Goal: Task Accomplishment & Management: Complete application form

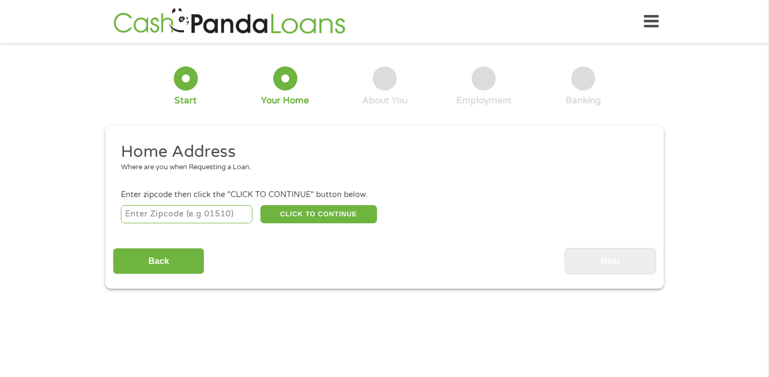
click at [218, 219] on input "number" at bounding box center [187, 214] width 132 height 18
type input "21133"
click at [330, 215] on button "CLICK TO CONTINUE" at bounding box center [318, 214] width 117 height 18
type input "21133"
type input "[GEOGRAPHIC_DATA]"
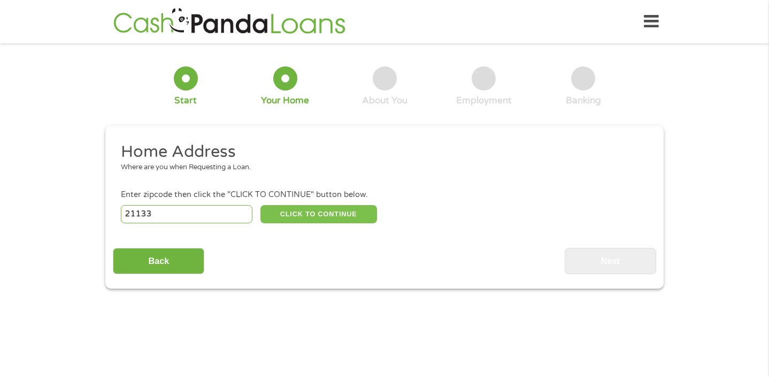
select select "[US_STATE]"
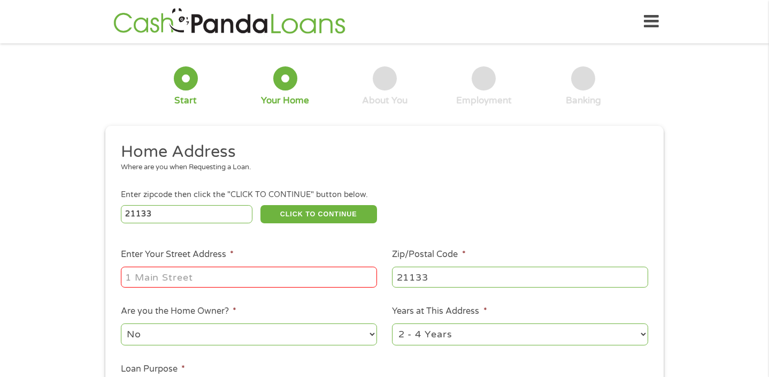
click at [255, 272] on input "Enter Your Street Address *" at bounding box center [249, 276] width 256 height 20
type input "[STREET_ADDRESS]"
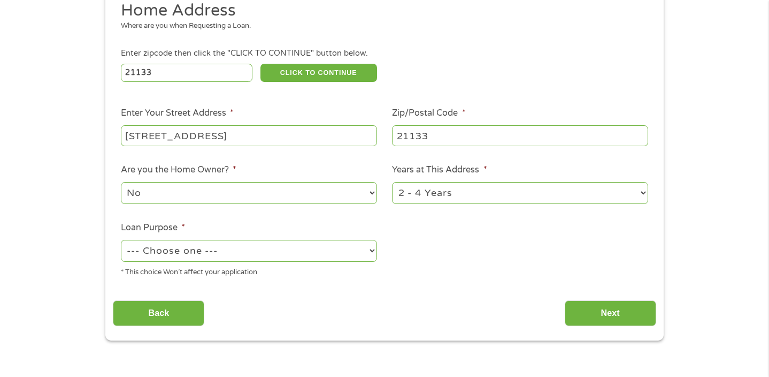
scroll to position [148, 0]
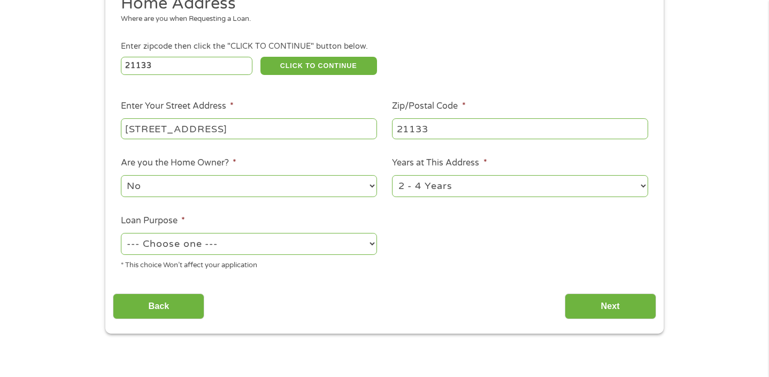
click at [266, 188] on select "No Yes" at bounding box center [249, 186] width 256 height 22
click at [343, 244] on select "--- Choose one --- Pay Bills Debt Consolidation Home Improvement Major Purchase…" at bounding box center [249, 244] width 256 height 22
select select "paybills"
click at [618, 324] on div "This field is hidden when viewing the form gclid CjwKCAjwtfvEBhAmEiwA-DsKjqbGaO…" at bounding box center [384, 156] width 558 height 356
click at [611, 312] on input "Next" at bounding box center [610, 306] width 91 height 26
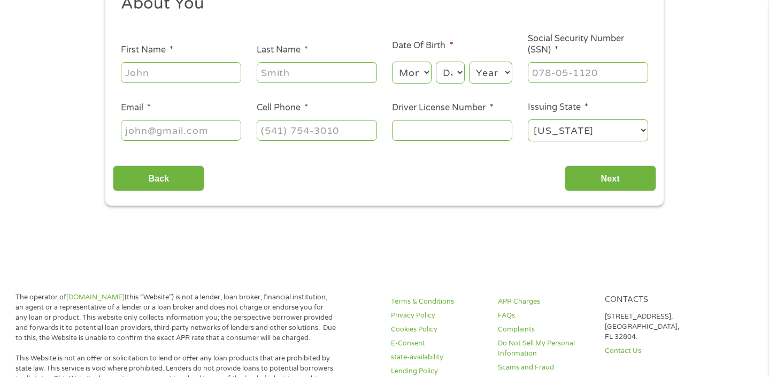
scroll to position [0, 0]
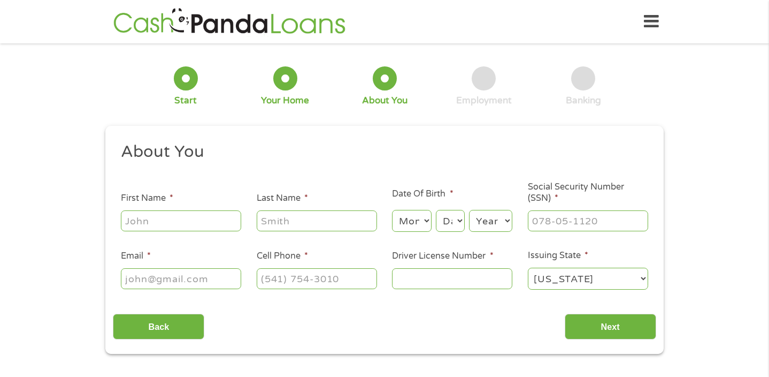
click at [203, 227] on input "First Name *" at bounding box center [181, 220] width 120 height 20
type input "Marquise"
type input "White"
click at [416, 223] on select "Month 1 2 3 4 5 6 7 8 9 10 11 12" at bounding box center [411, 221] width 39 height 22
select select "7"
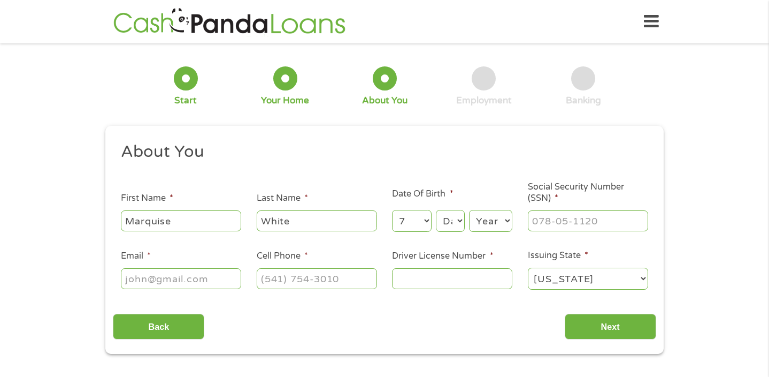
click at [451, 227] on select "Day 1 2 3 4 5 6 7 8 9 10 11 12 13 14 15 16 17 18 19 20 21 22 23 24 25 26 27 28 …" at bounding box center [450, 221] width 29 height 22
select select "12"
click at [489, 225] on select "Year [DATE] 2006 2005 2004 2003 2002 2001 2000 1999 1998 1997 1996 1995 1994 19…" at bounding box center [490, 221] width 43 height 22
select select "1990"
click at [564, 228] on input "___-__-____" at bounding box center [588, 220] width 120 height 20
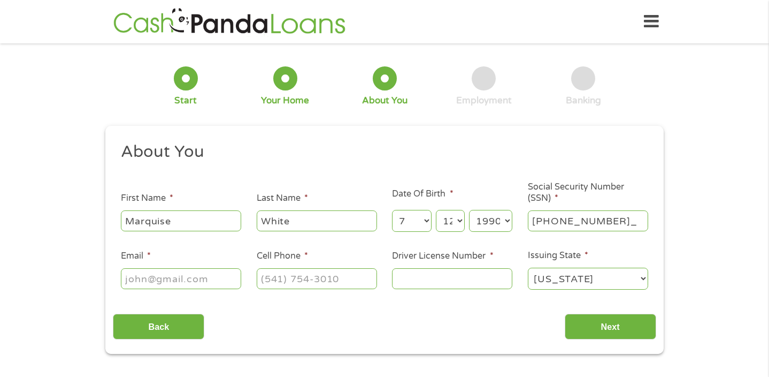
type input "216-31-7221"
click at [202, 285] on input "Email *" at bounding box center [181, 278] width 120 height 20
type input "[EMAIL_ADDRESS][DOMAIN_NAME]"
click at [279, 274] on input "(___) ___-____" at bounding box center [317, 278] width 120 height 20
type input "[PHONE_NUMBER]"
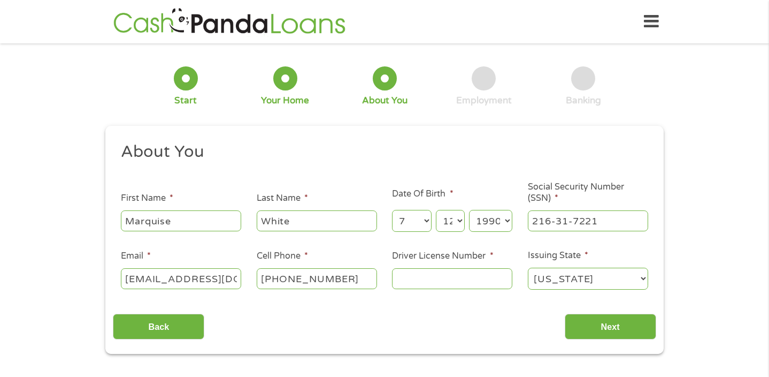
click at [412, 281] on input "Driver License Number *" at bounding box center [452, 278] width 120 height 20
type input "MD10275841816"
click at [604, 327] on input "Next" at bounding box center [610, 326] width 91 height 26
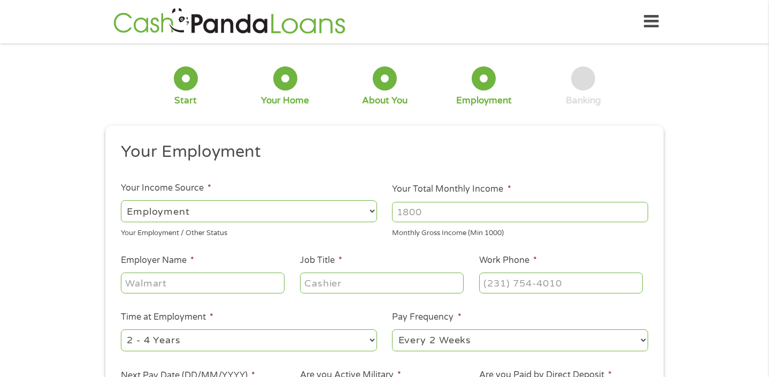
click at [416, 218] on input "Your Total Monthly Income *" at bounding box center [520, 212] width 256 height 20
type input "2850"
click at [208, 286] on input "Employer Name *" at bounding box center [203, 282] width 164 height 20
type input "Emergency24"
click at [344, 282] on input "Job Title *" at bounding box center [382, 282] width 164 height 20
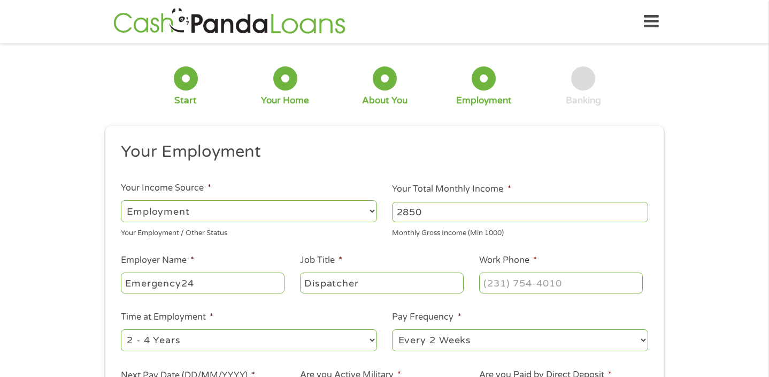
type input "Dispatcher"
click at [509, 285] on input "(___) ___-____" at bounding box center [561, 282] width 164 height 20
type input "[PHONE_NUMBER]"
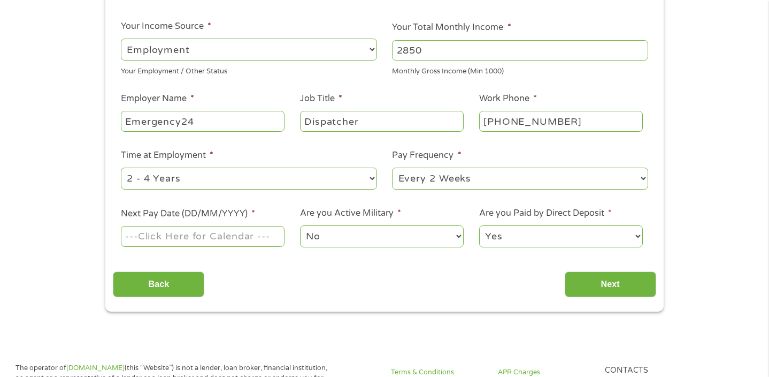
scroll to position [167, 0]
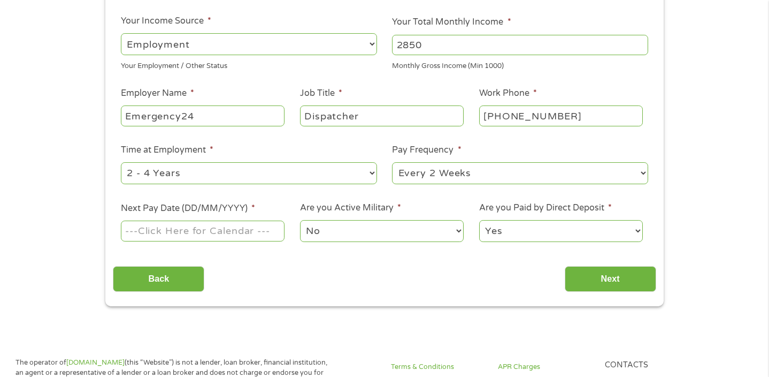
click at [235, 235] on input "Next Pay Date (DD/MM/YYYY) *" at bounding box center [203, 230] width 164 height 20
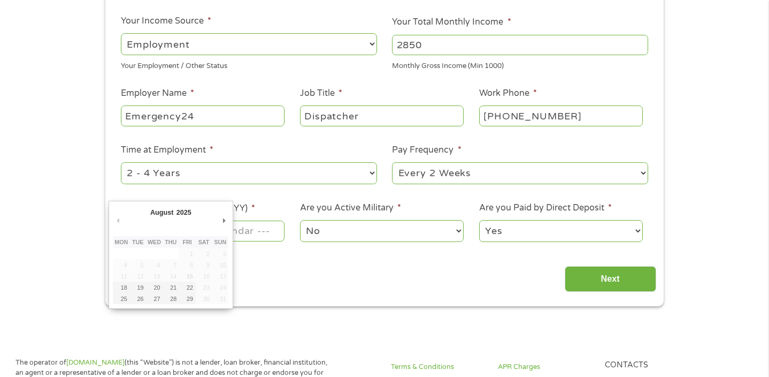
click at [271, 214] on li "Next Pay Date (DD/MM/YYYY) *" at bounding box center [202, 222] width 179 height 41
click at [244, 231] on input "Next Pay Date (DD/MM/YYYY) *" at bounding box center [203, 230] width 164 height 20
type input "[DATE]"
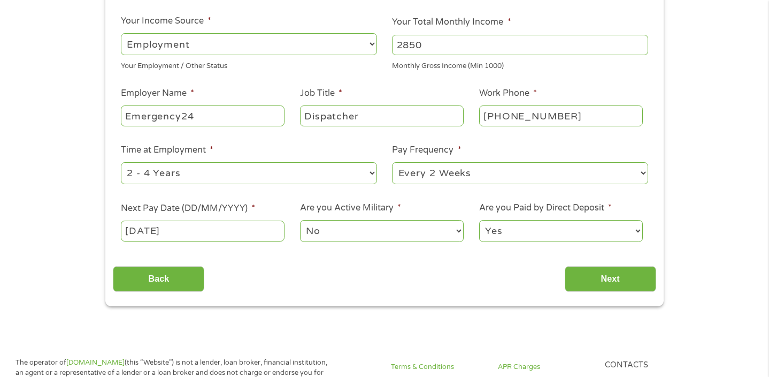
click at [354, 233] on select "No Yes" at bounding box center [382, 231] width 164 height 22
click at [595, 281] on input "Next" at bounding box center [610, 279] width 91 height 26
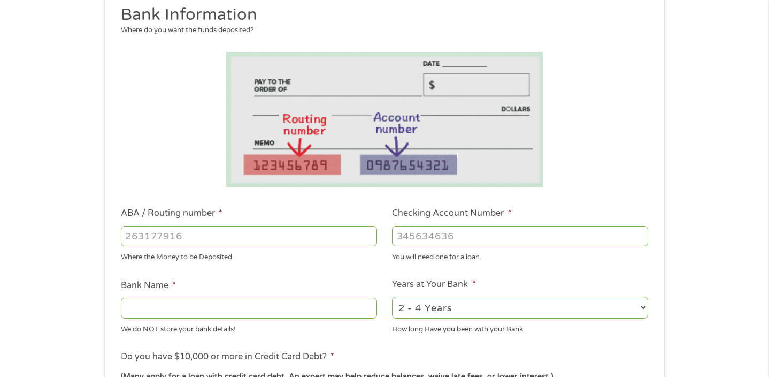
scroll to position [160, 0]
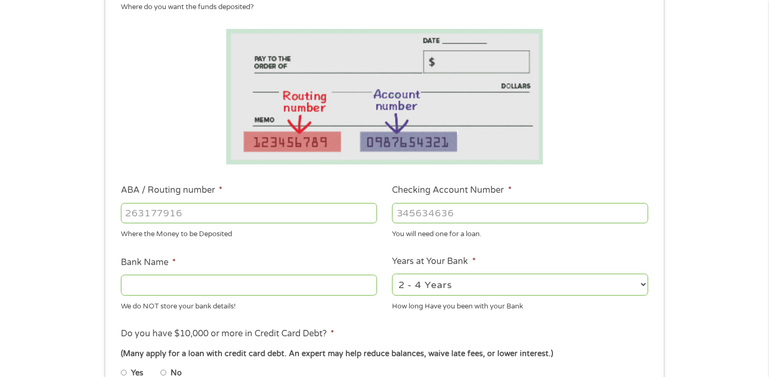
click at [173, 216] on input "ABA / Routing number *" at bounding box center [249, 213] width 256 height 20
click at [426, 211] on input "Checking Account Number *" at bounding box center [520, 213] width 256 height 20
click at [199, 214] on input "054001" at bounding box center [249, 213] width 256 height 20
type input "054001547"
type input "BRANCH BANK TRUSTWASHINGTON"
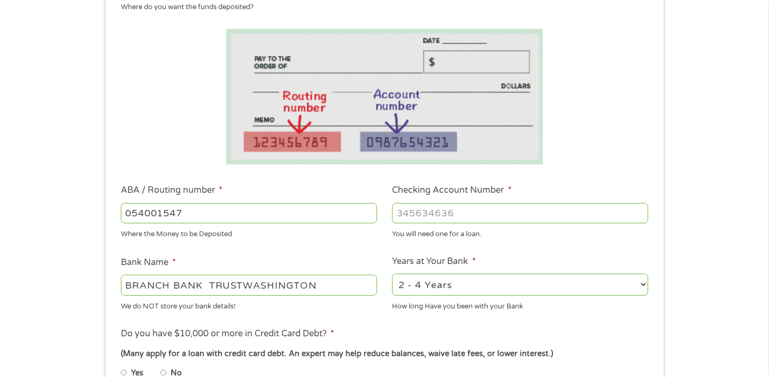
type input "054001547"
click at [437, 207] on input "Checking Account Number *" at bounding box center [520, 213] width 256 height 20
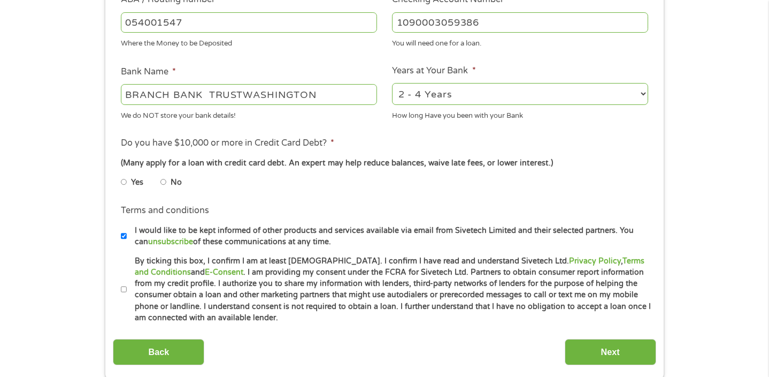
scroll to position [359, 0]
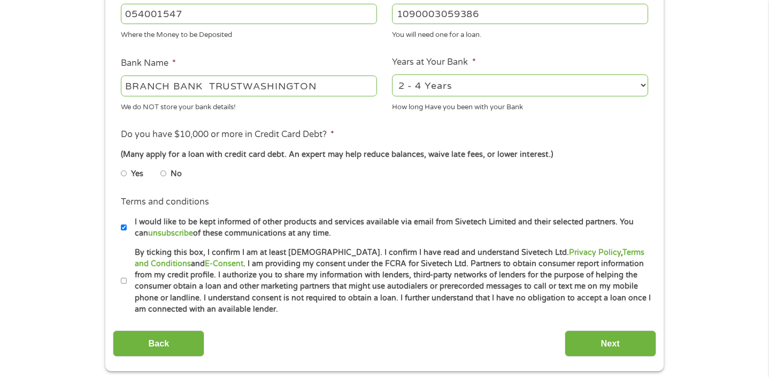
type input "1090003059386"
click at [165, 174] on input "No" at bounding box center [163, 173] width 6 height 17
radio input "true"
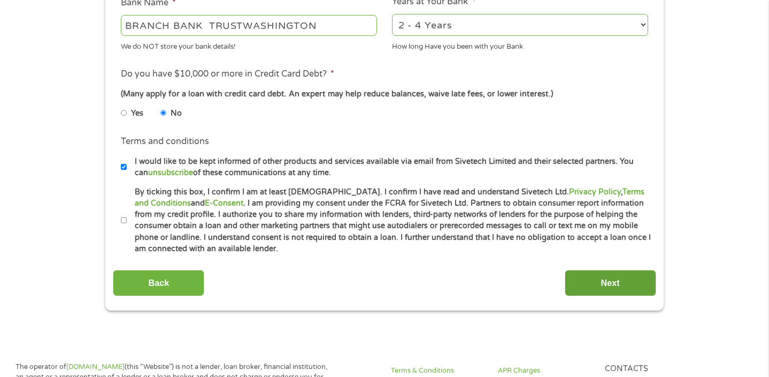
click at [583, 282] on input "Next" at bounding box center [610, 283] width 91 height 26
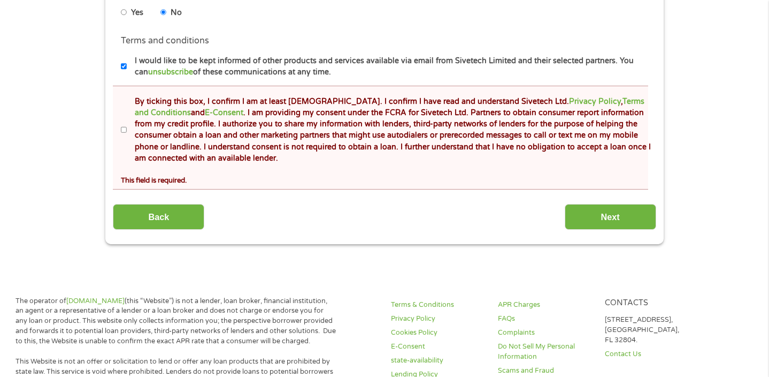
scroll to position [557, 0]
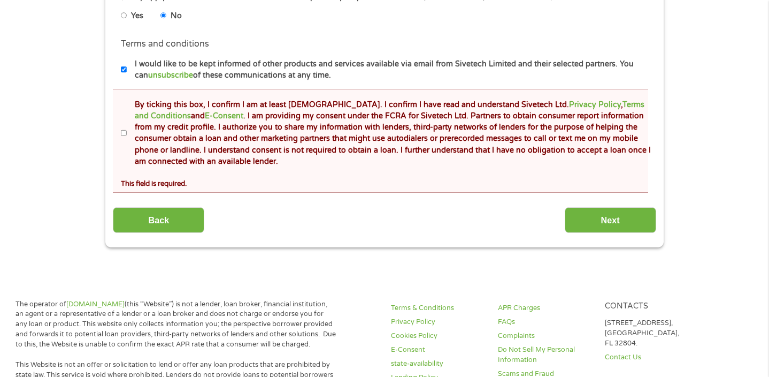
click at [121, 130] on input "By ticking this box, I confirm I am at least [DEMOGRAPHIC_DATA]. I confirm I ha…" at bounding box center [124, 133] width 6 height 17
checkbox input "true"
click at [122, 70] on input "I would like to be kept informed of other products and services available via e…" at bounding box center [124, 69] width 6 height 17
checkbox input "false"
click at [595, 219] on input "Next" at bounding box center [610, 220] width 91 height 26
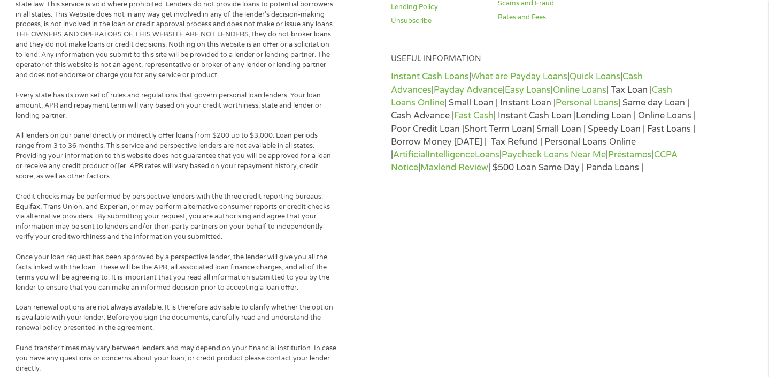
scroll to position [0, 0]
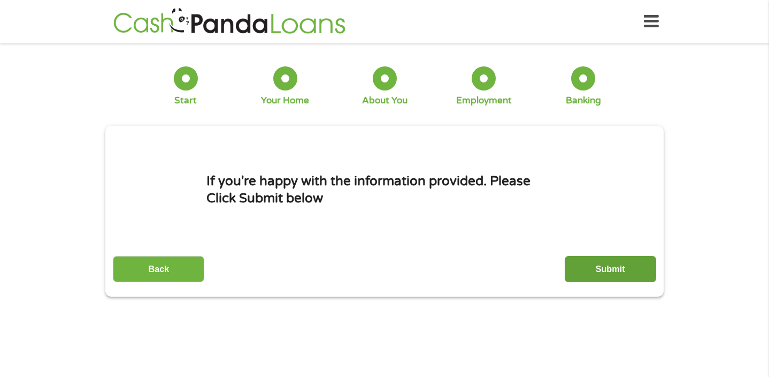
click at [618, 278] on input "Submit" at bounding box center [610, 269] width 91 height 26
